Goal: Find specific page/section: Find specific page/section

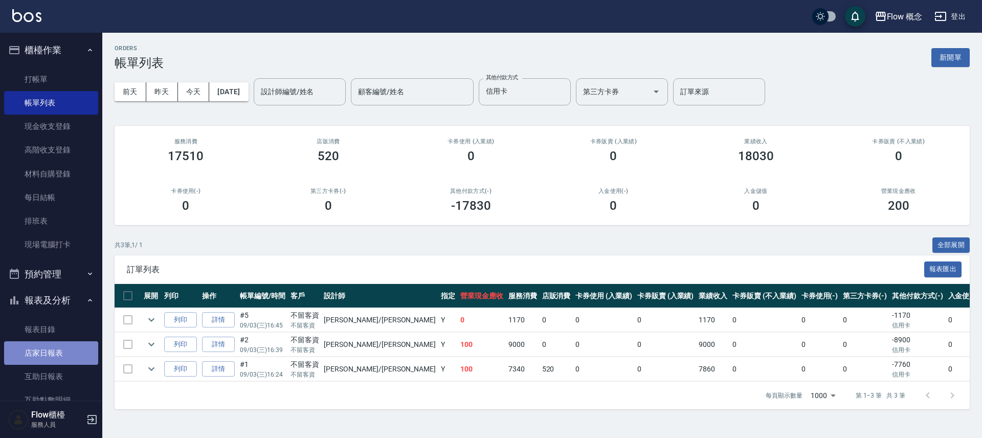
click at [50, 351] on link "店家日報表" at bounding box center [51, 353] width 94 height 24
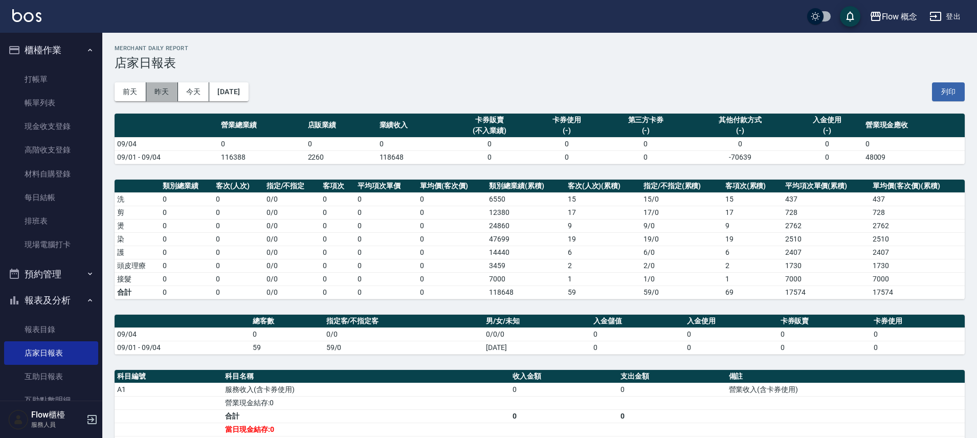
click at [164, 83] on button "昨天" at bounding box center [162, 91] width 32 height 19
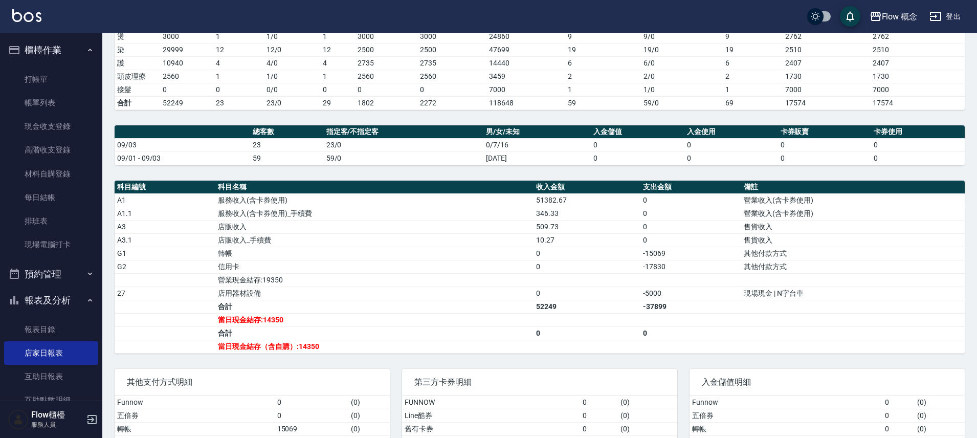
scroll to position [265, 0]
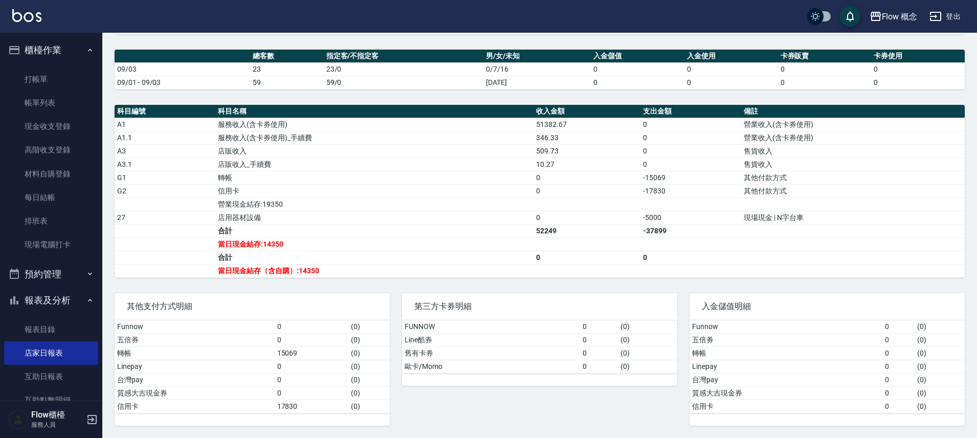
click at [33, 50] on button "櫃檯作業" at bounding box center [51, 50] width 94 height 27
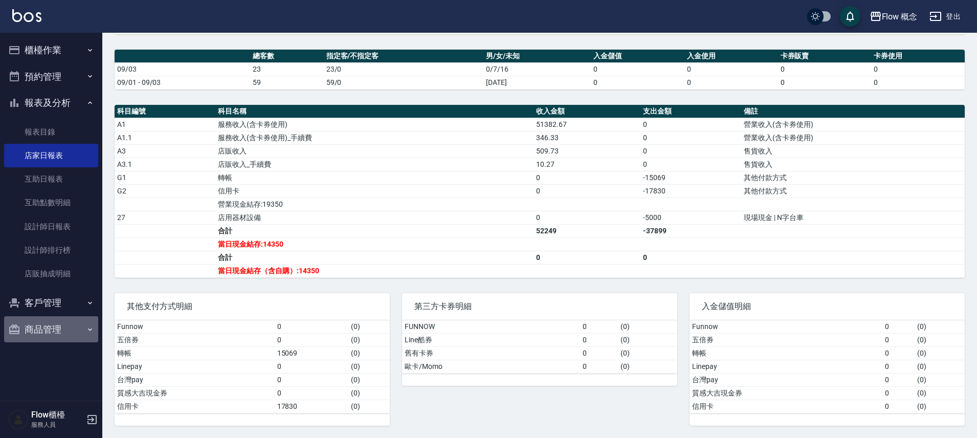
click at [58, 325] on button "商品管理" at bounding box center [51, 329] width 94 height 27
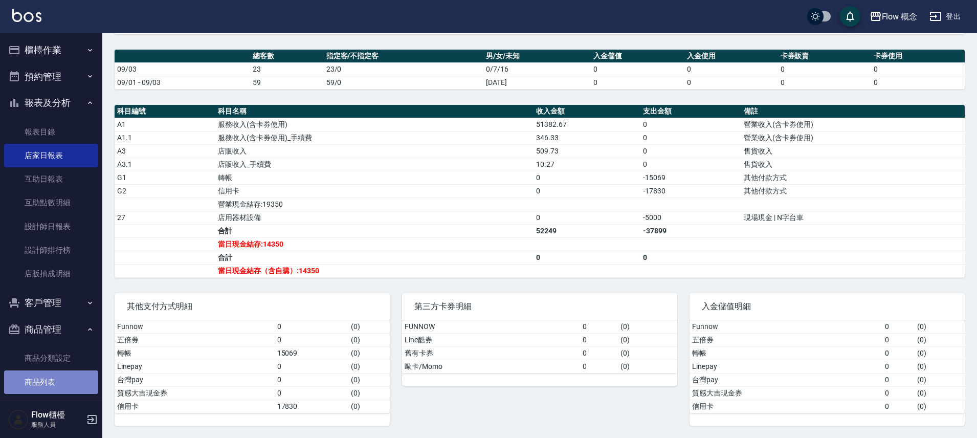
click at [53, 384] on link "商品列表" at bounding box center [51, 382] width 94 height 24
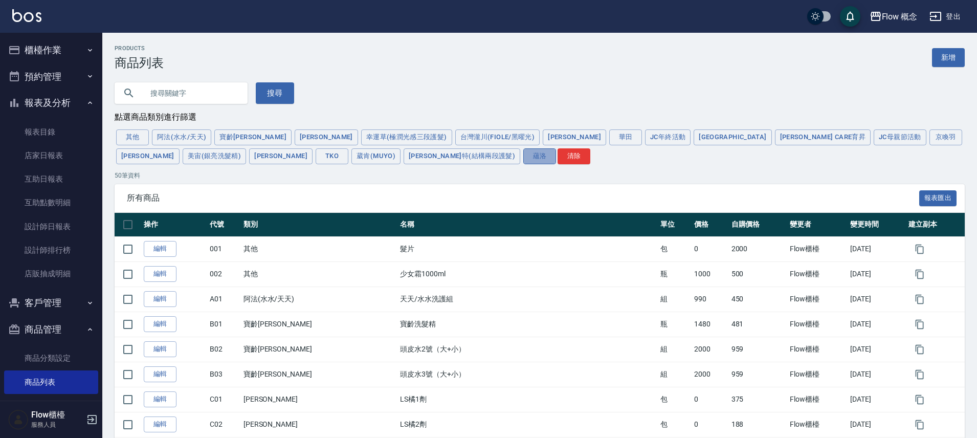
click at [523, 159] on button "蘊洛" at bounding box center [539, 156] width 33 height 16
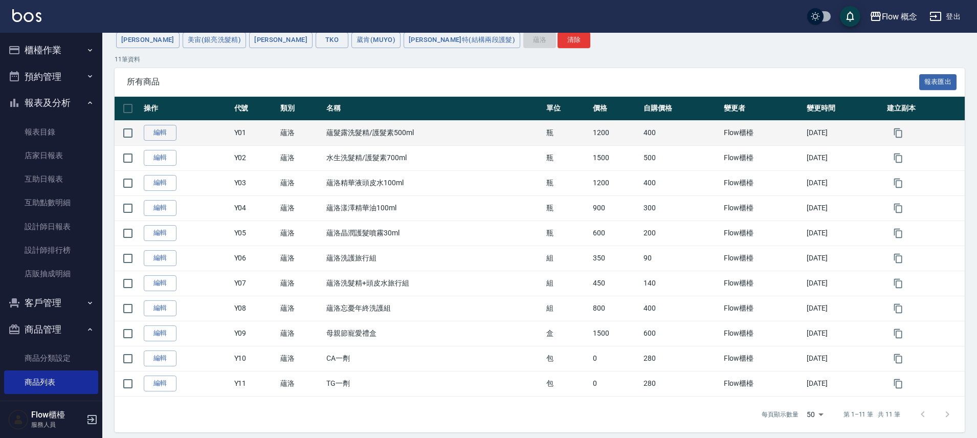
scroll to position [124, 0]
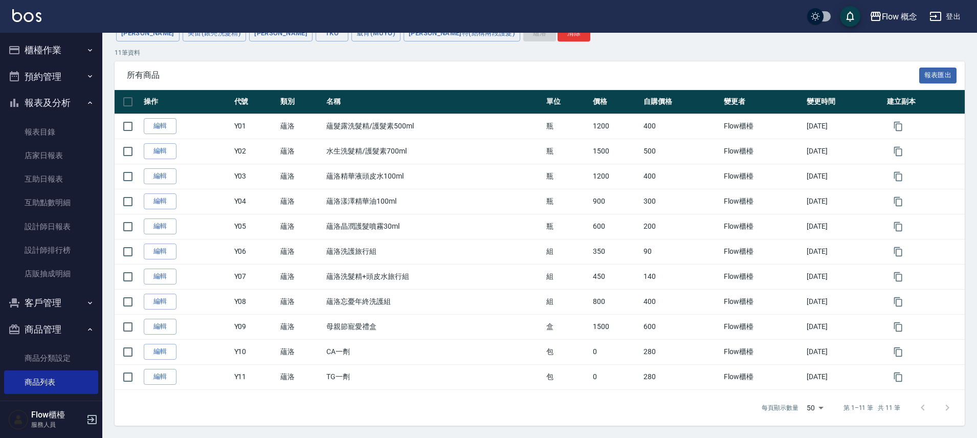
click at [45, 53] on button "櫃檯作業" at bounding box center [51, 50] width 94 height 27
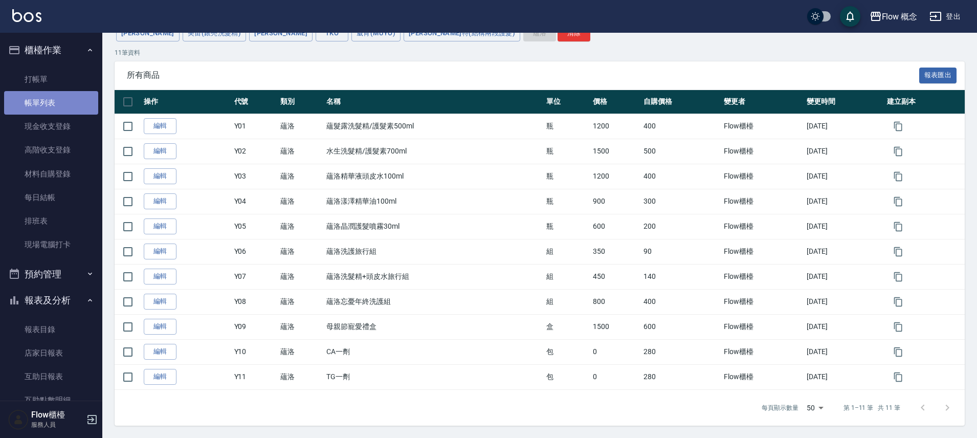
click at [57, 103] on link "帳單列表" at bounding box center [51, 103] width 94 height 24
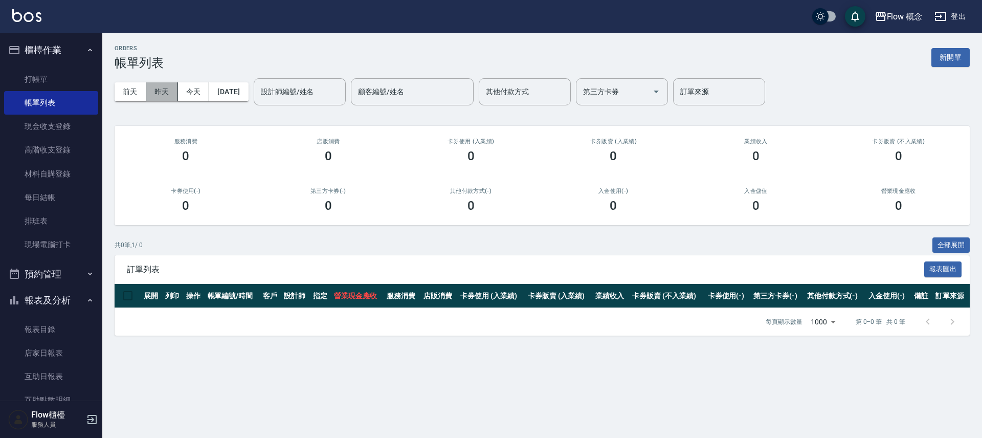
click at [165, 86] on button "昨天" at bounding box center [162, 91] width 32 height 19
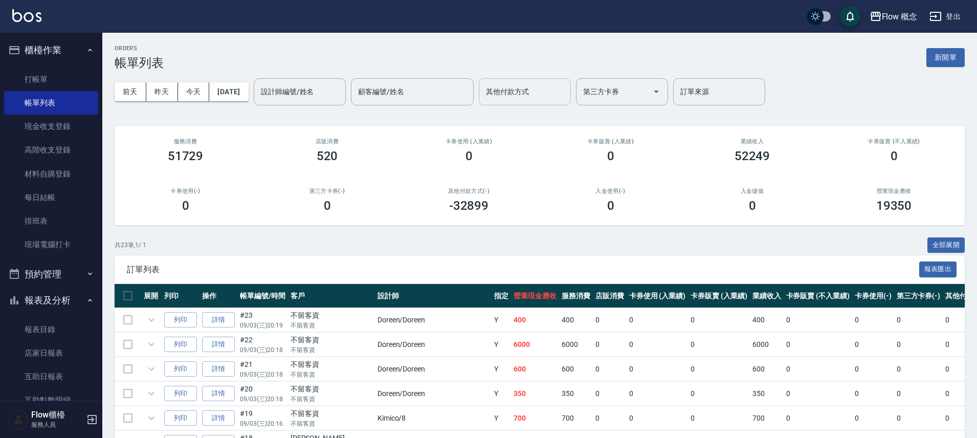
click at [540, 97] on input "其他付款方式" at bounding box center [524, 92] width 83 height 18
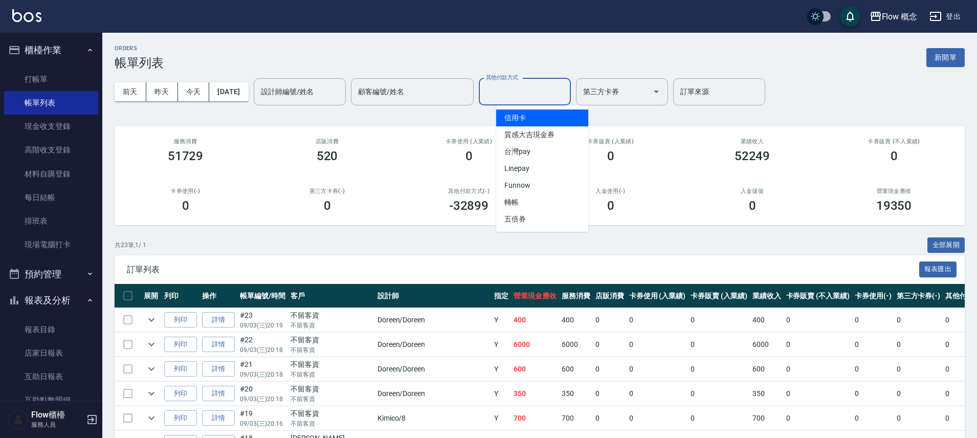
click at [532, 122] on span "信用卡" at bounding box center [542, 117] width 92 height 17
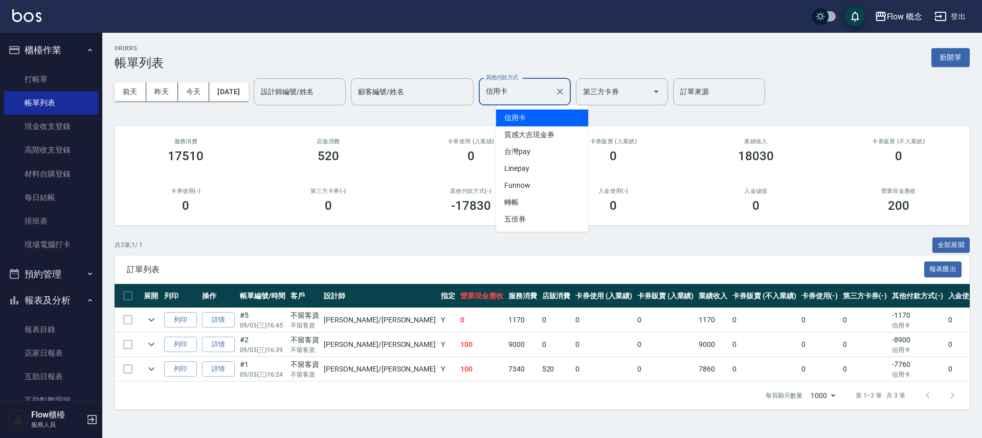
click at [551, 95] on input "信用卡" at bounding box center [517, 92] width 68 height 18
click at [545, 158] on span "台灣pay" at bounding box center [542, 151] width 92 height 17
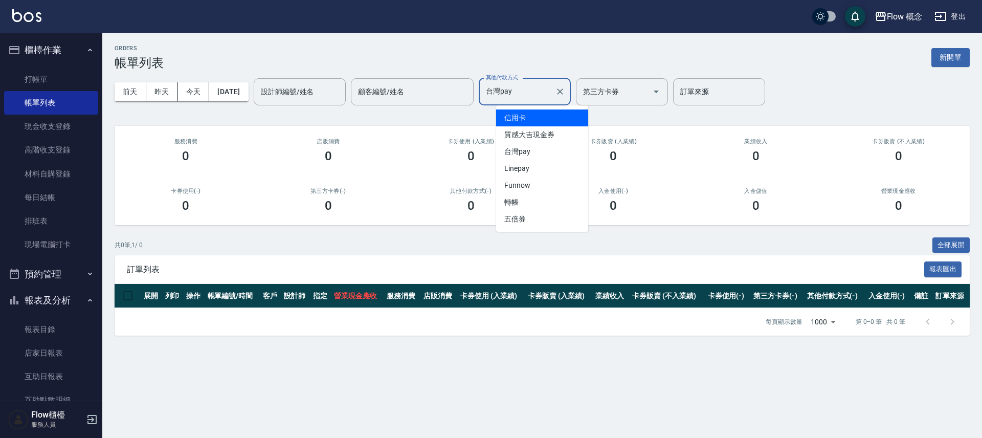
click at [551, 95] on input "台灣pay" at bounding box center [517, 92] width 68 height 18
click at [522, 197] on span "轉帳" at bounding box center [542, 202] width 92 height 17
type input "轉帳"
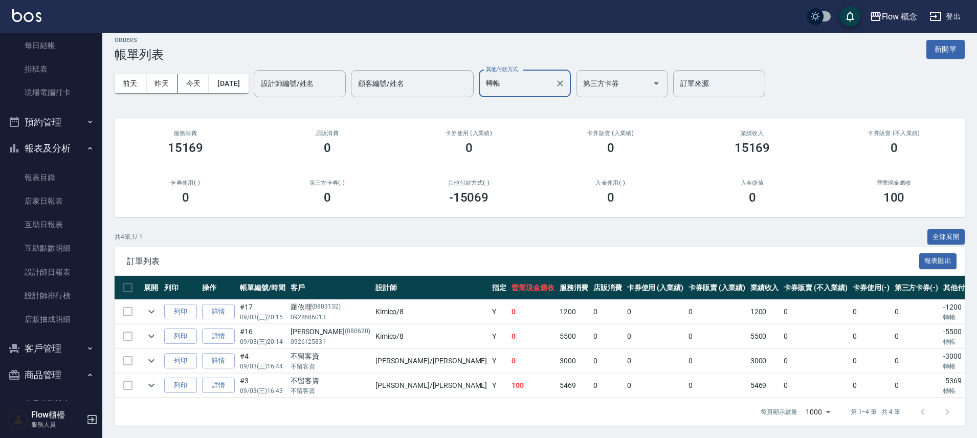
scroll to position [207, 0]
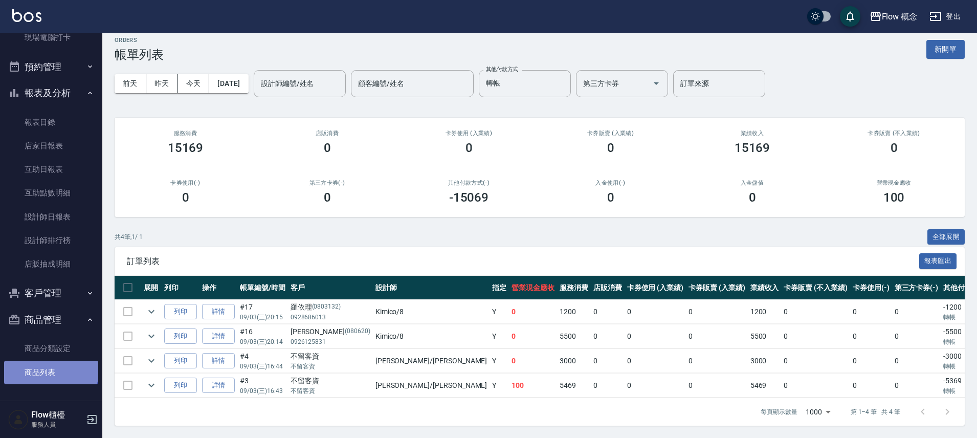
click at [50, 364] on link "商品列表" at bounding box center [51, 373] width 94 height 24
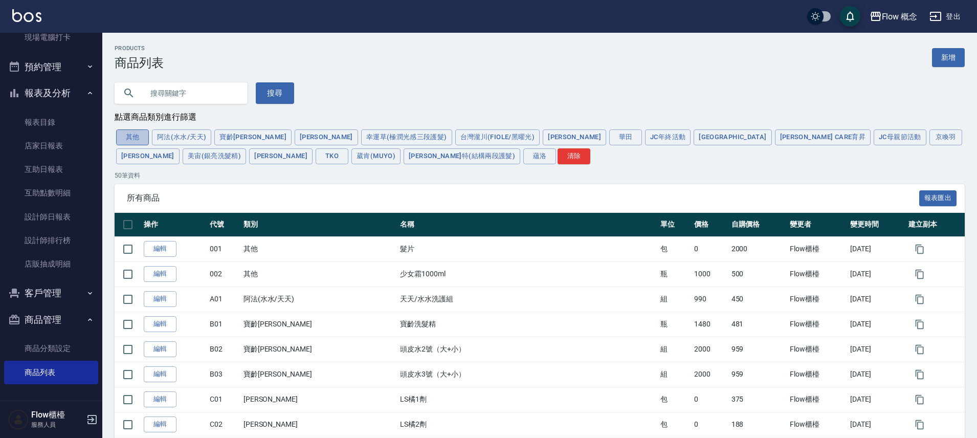
click at [143, 137] on button "其他" at bounding box center [132, 137] width 33 height 16
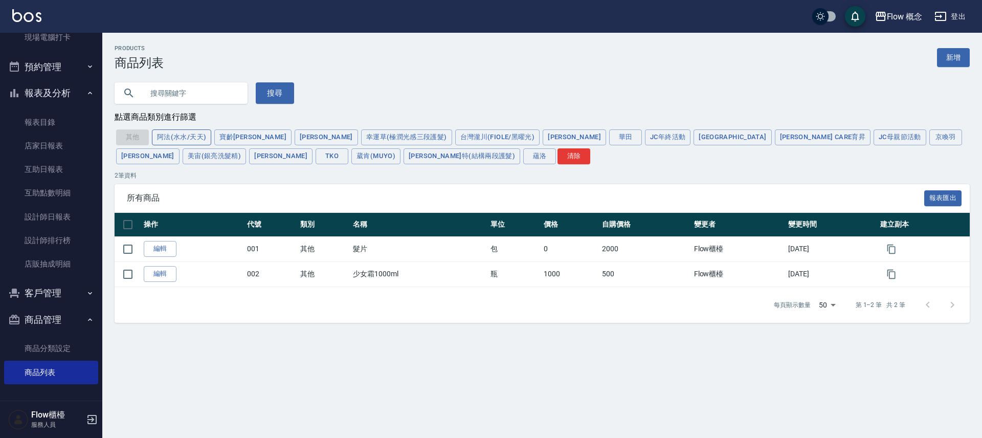
click at [199, 142] on button "阿法(水水/天天)" at bounding box center [181, 137] width 59 height 16
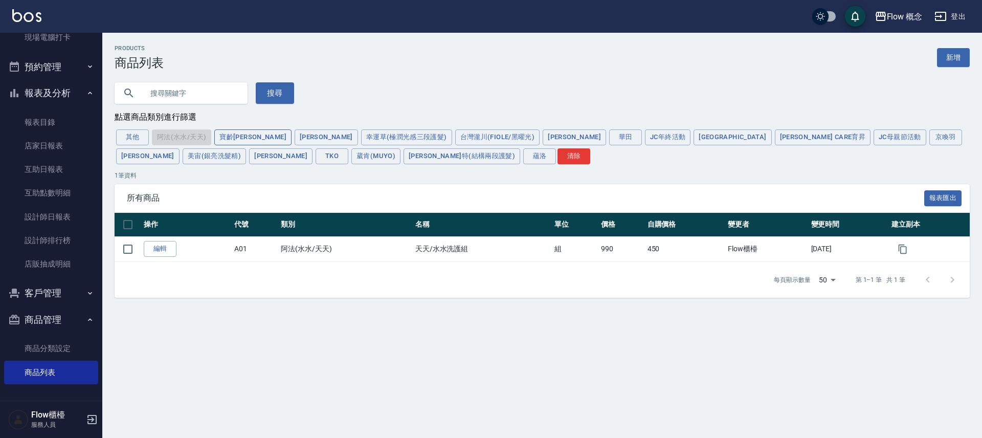
click at [229, 137] on button "寶齡[PERSON_NAME]" at bounding box center [252, 137] width 77 height 16
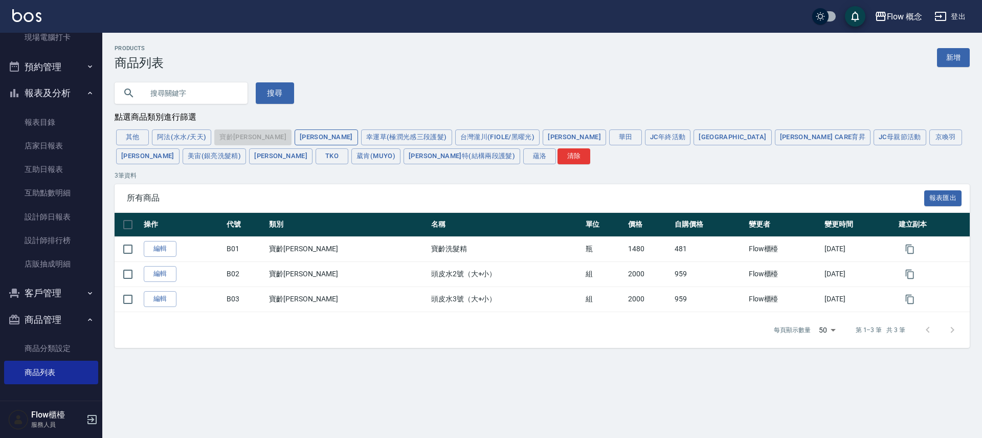
click at [295, 139] on button "[PERSON_NAME]" at bounding box center [326, 137] width 63 height 16
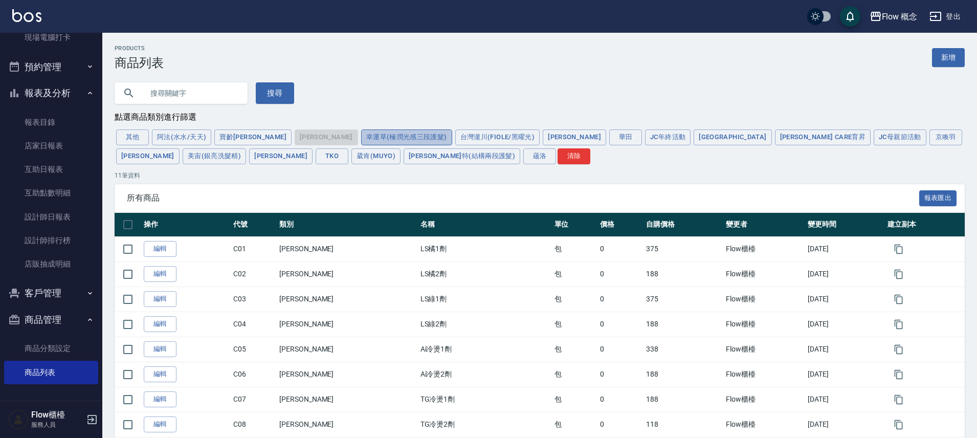
click at [361, 134] on button "幸運草(極潤光感三段護髮)" at bounding box center [406, 137] width 91 height 16
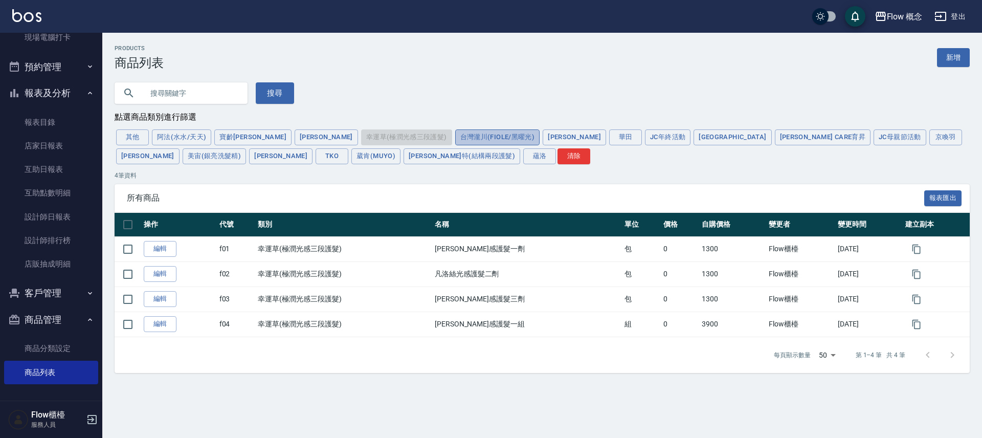
click at [455, 139] on button "台灣瀧川(Fiole/黑曜光)" at bounding box center [497, 137] width 85 height 16
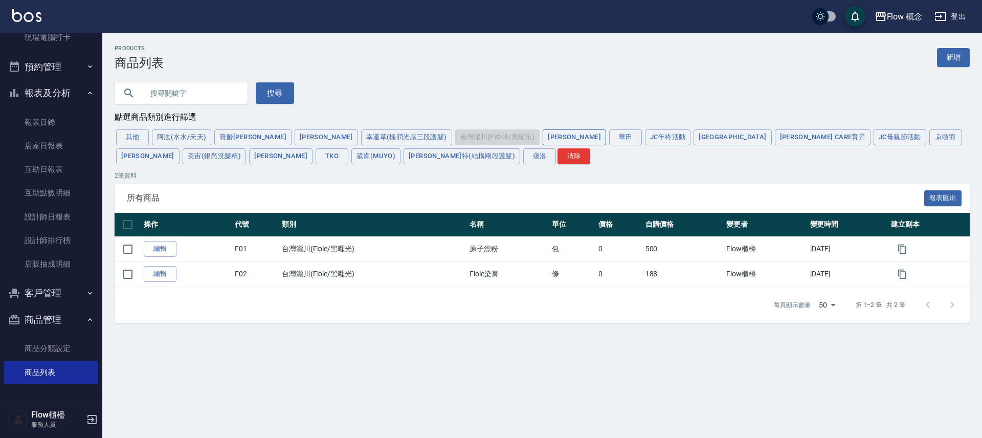
click at [543, 139] on button "[PERSON_NAME]" at bounding box center [574, 137] width 63 height 16
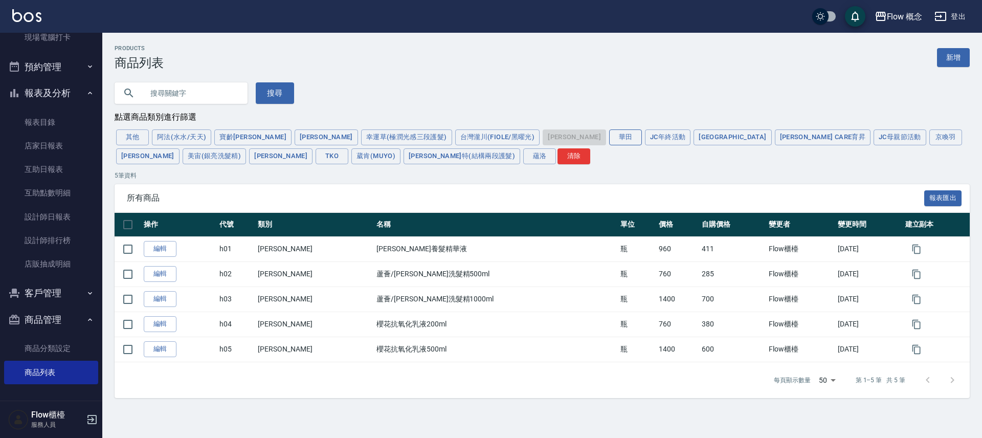
click at [609, 136] on button "華田" at bounding box center [625, 137] width 33 height 16
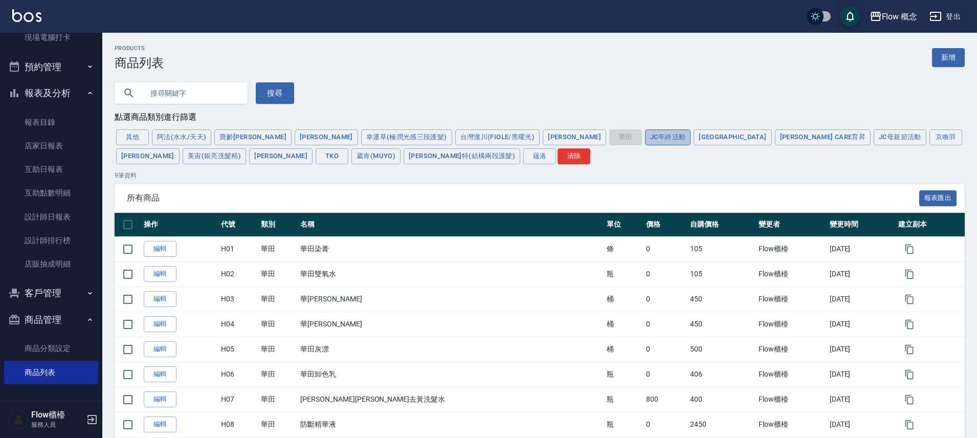
click at [645, 137] on button "JC年終活動" at bounding box center [668, 137] width 46 height 16
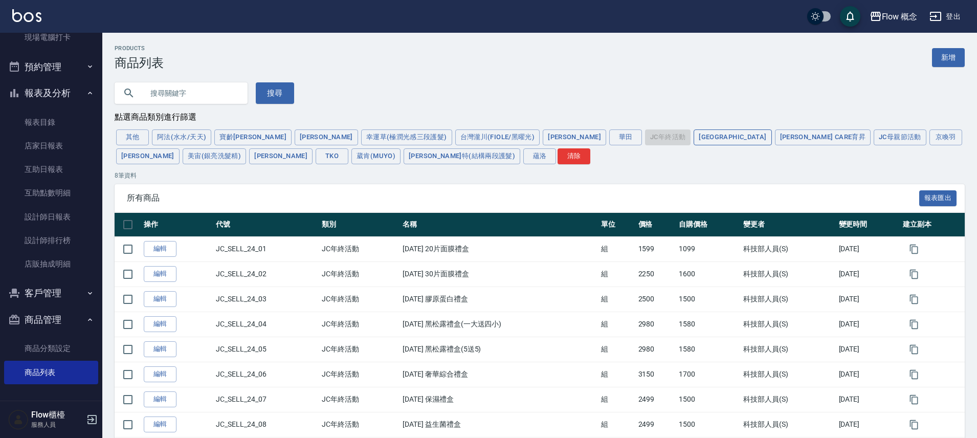
click at [693, 142] on button "[GEOGRAPHIC_DATA]" at bounding box center [732, 137] width 78 height 16
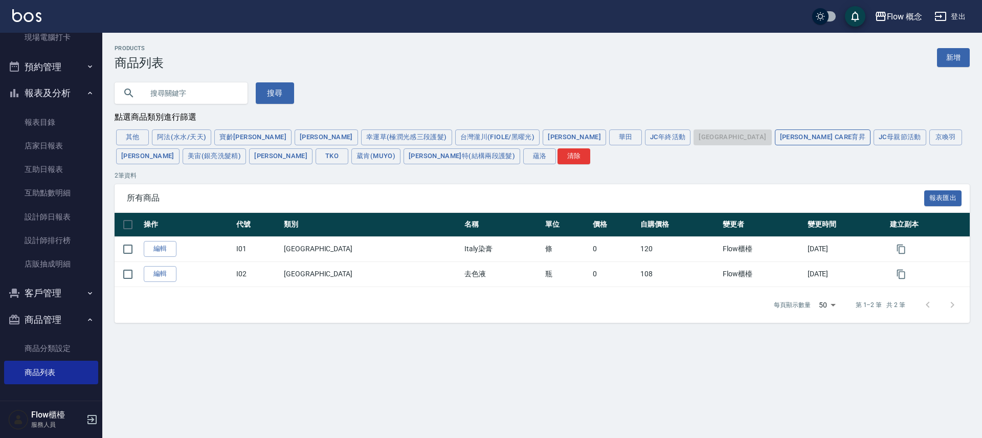
click at [775, 143] on button "[PERSON_NAME] Care育昇" at bounding box center [823, 137] width 96 height 16
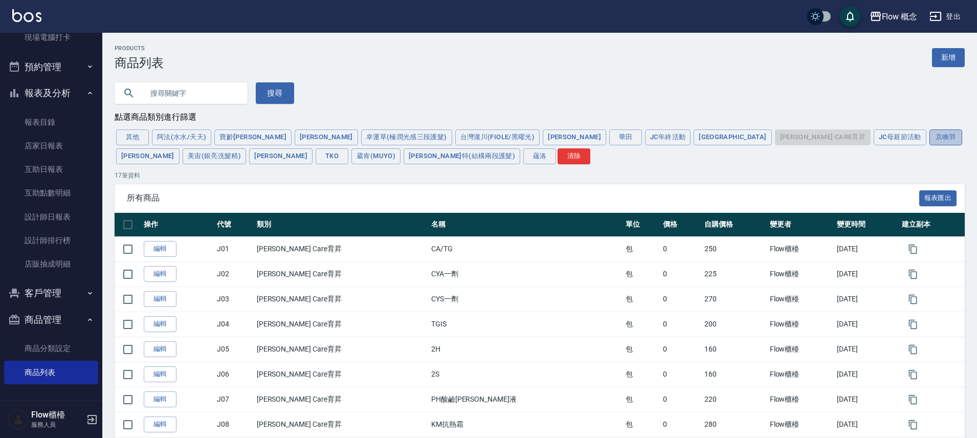
click at [929, 137] on button "京喚羽" at bounding box center [945, 137] width 33 height 16
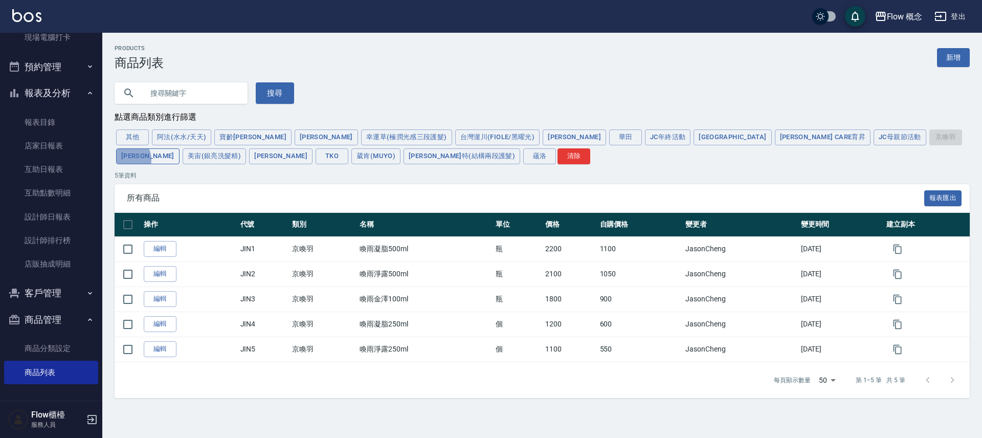
click at [180, 148] on button "[PERSON_NAME]" at bounding box center [147, 156] width 63 height 16
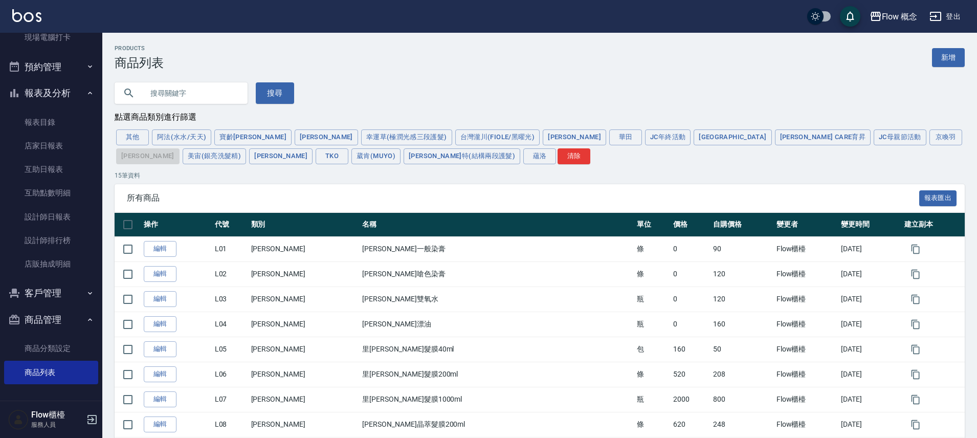
drag, startPoint x: 99, startPoint y: 205, endPoint x: 107, endPoint y: 63, distance: 141.9
click at [107, 63] on div "Flow 概念 登出 櫃檯作業 打帳單 帳單列表 現金收支登錄 高階收支登錄 材料自購登錄 每日結帳 排班表 現場電腦打卡 預約管理 預約管理 單日預約紀錄 …" at bounding box center [488, 330] width 977 height 661
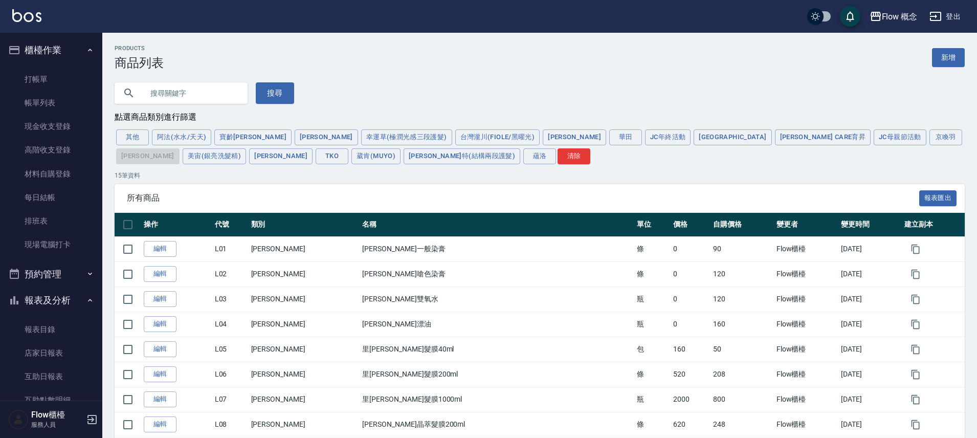
click at [119, 31] on div "Flow 概念 登出 櫃檯作業 打帳單 帳單列表 現金收支登錄 高階收支登錄 材料自購登錄 每日結帳 排班表 現場電腦打卡 預約管理 預約管理 單日預約紀錄 …" at bounding box center [488, 330] width 977 height 661
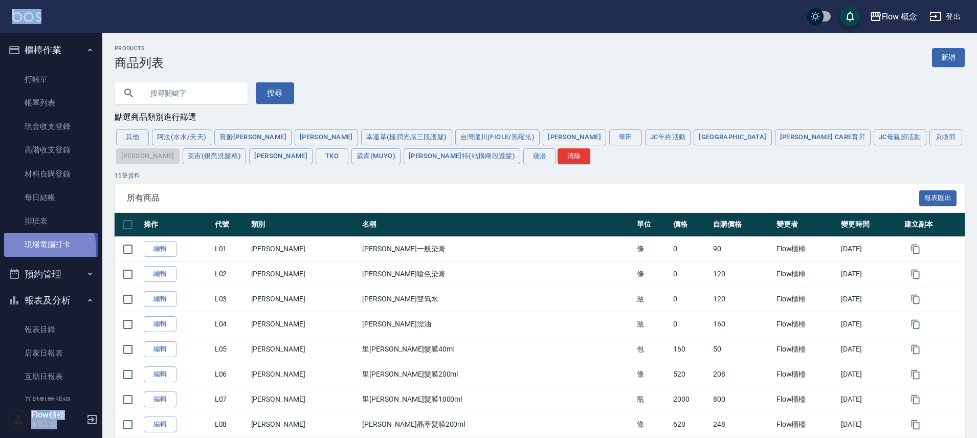
click at [43, 248] on link "現場電腦打卡" at bounding box center [51, 245] width 94 height 24
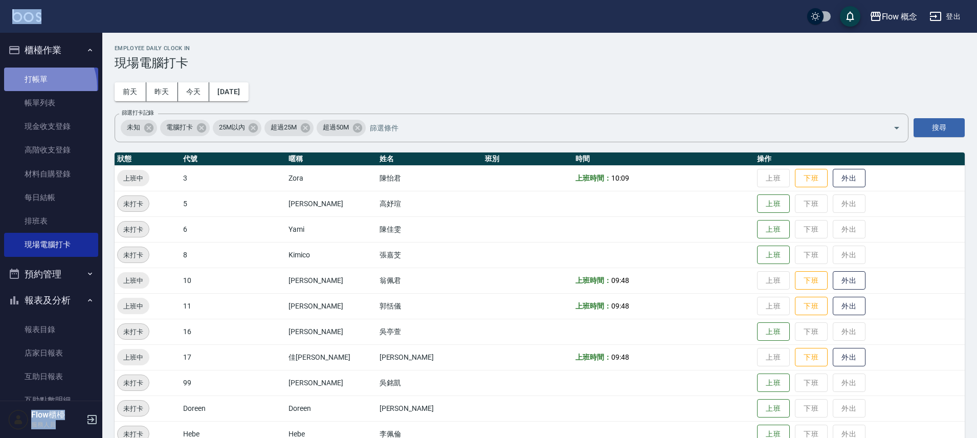
click at [38, 86] on link "打帳單" at bounding box center [51, 80] width 94 height 24
